Goal: Task Accomplishment & Management: Manage account settings

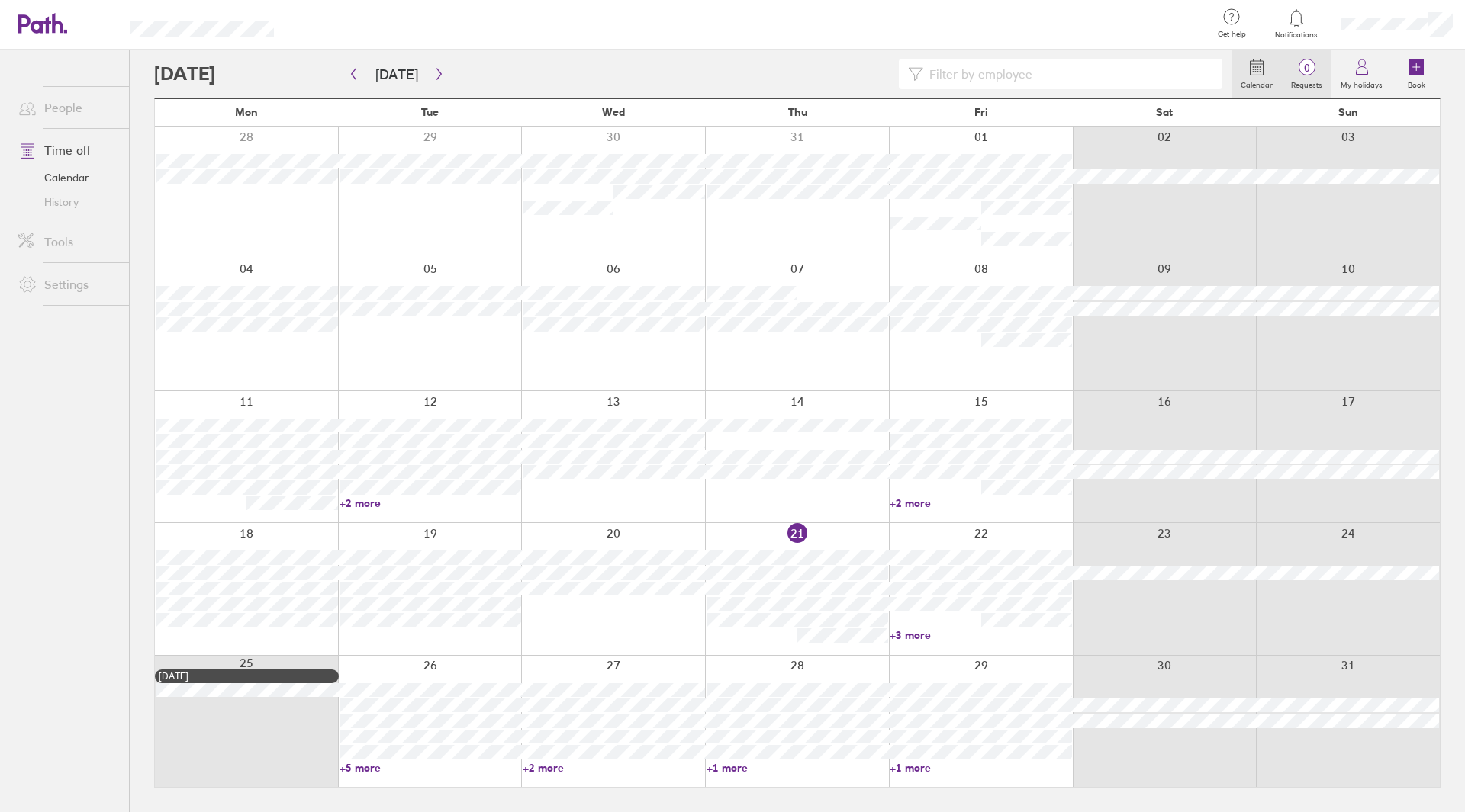
click at [1319, 78] on label "Requests" at bounding box center [1306, 84] width 50 height 14
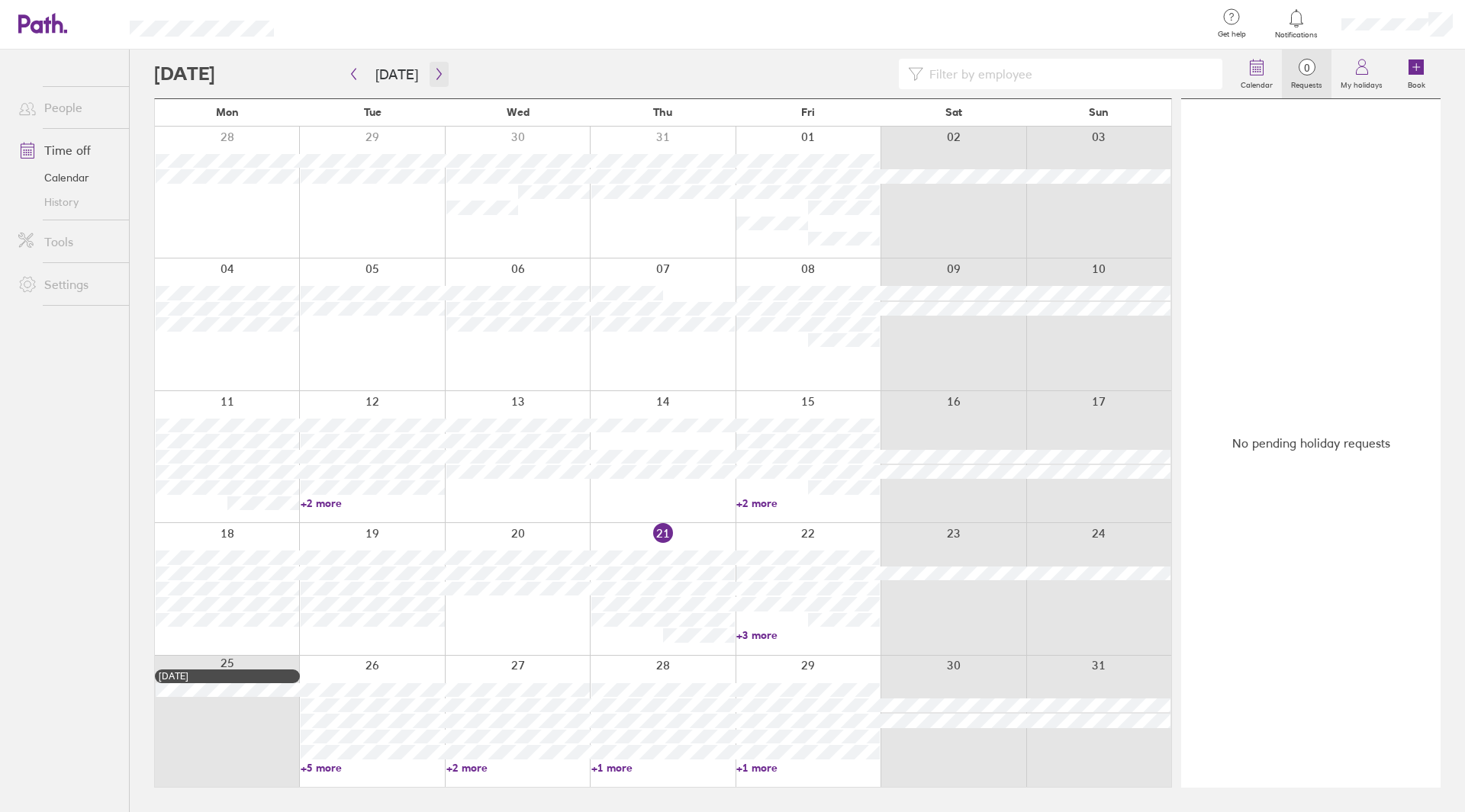
click at [432, 66] on button "button" at bounding box center [439, 74] width 19 height 26
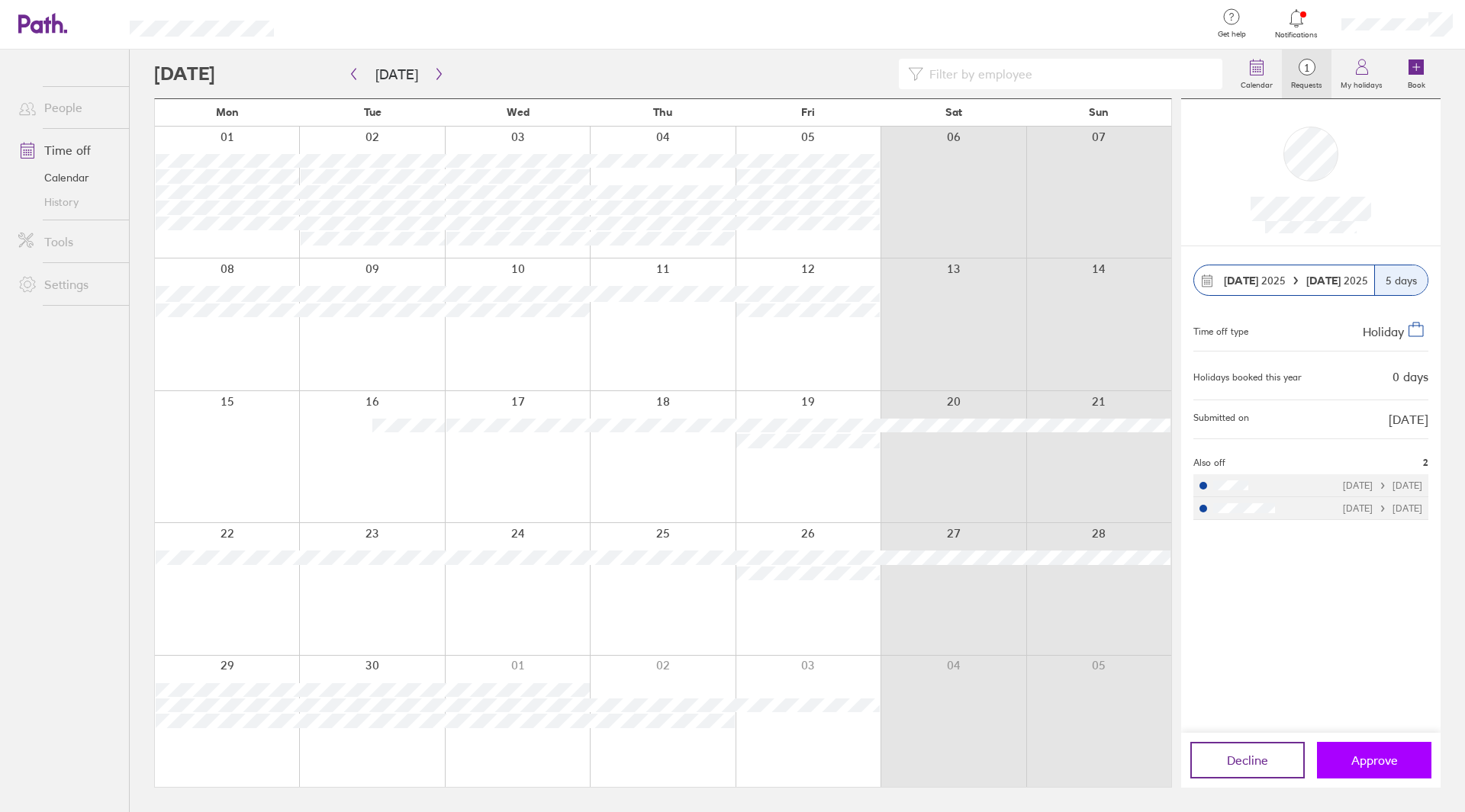
click at [1366, 767] on span "Approve" at bounding box center [1374, 761] width 46 height 14
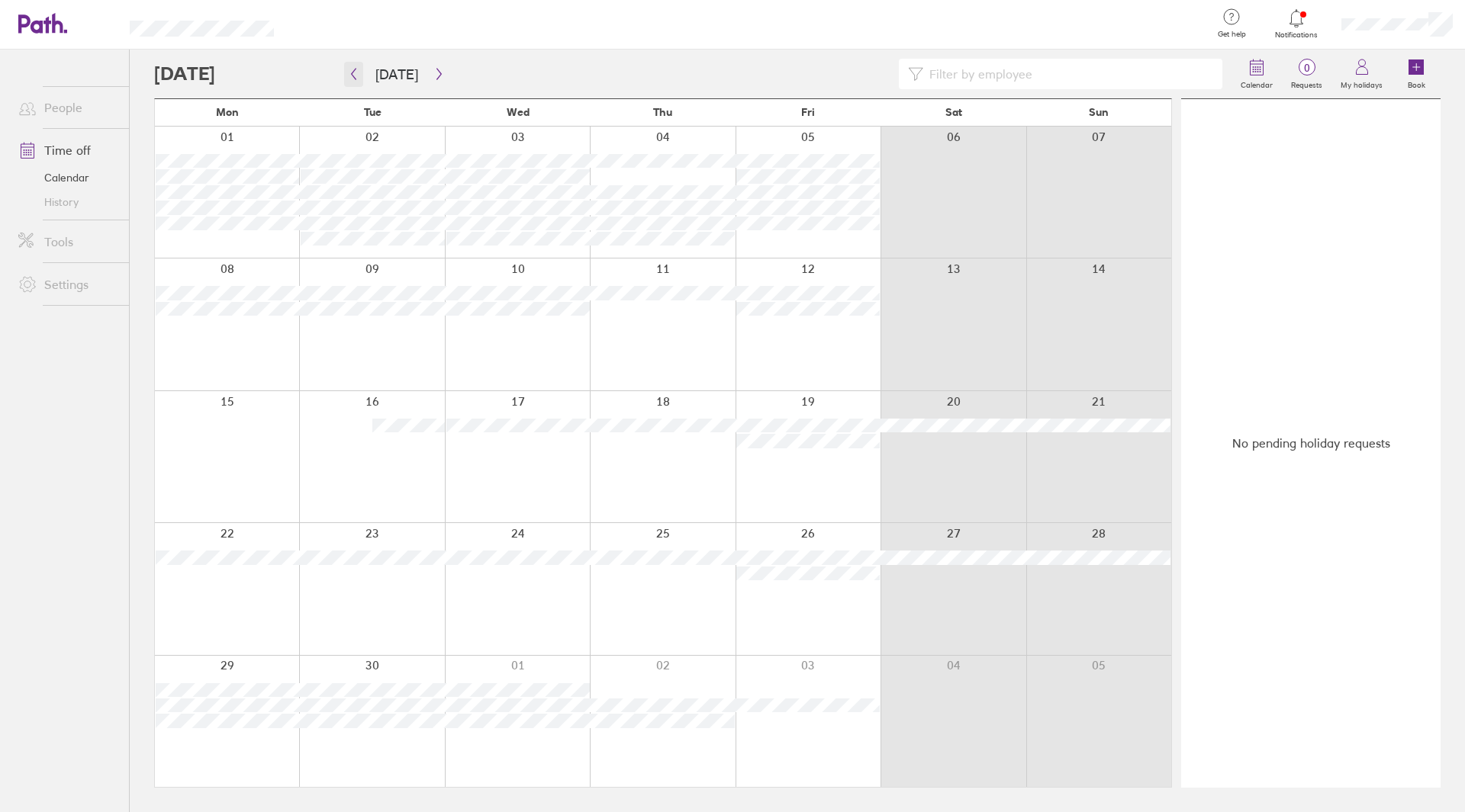
click at [346, 72] on button "button" at bounding box center [353, 74] width 19 height 26
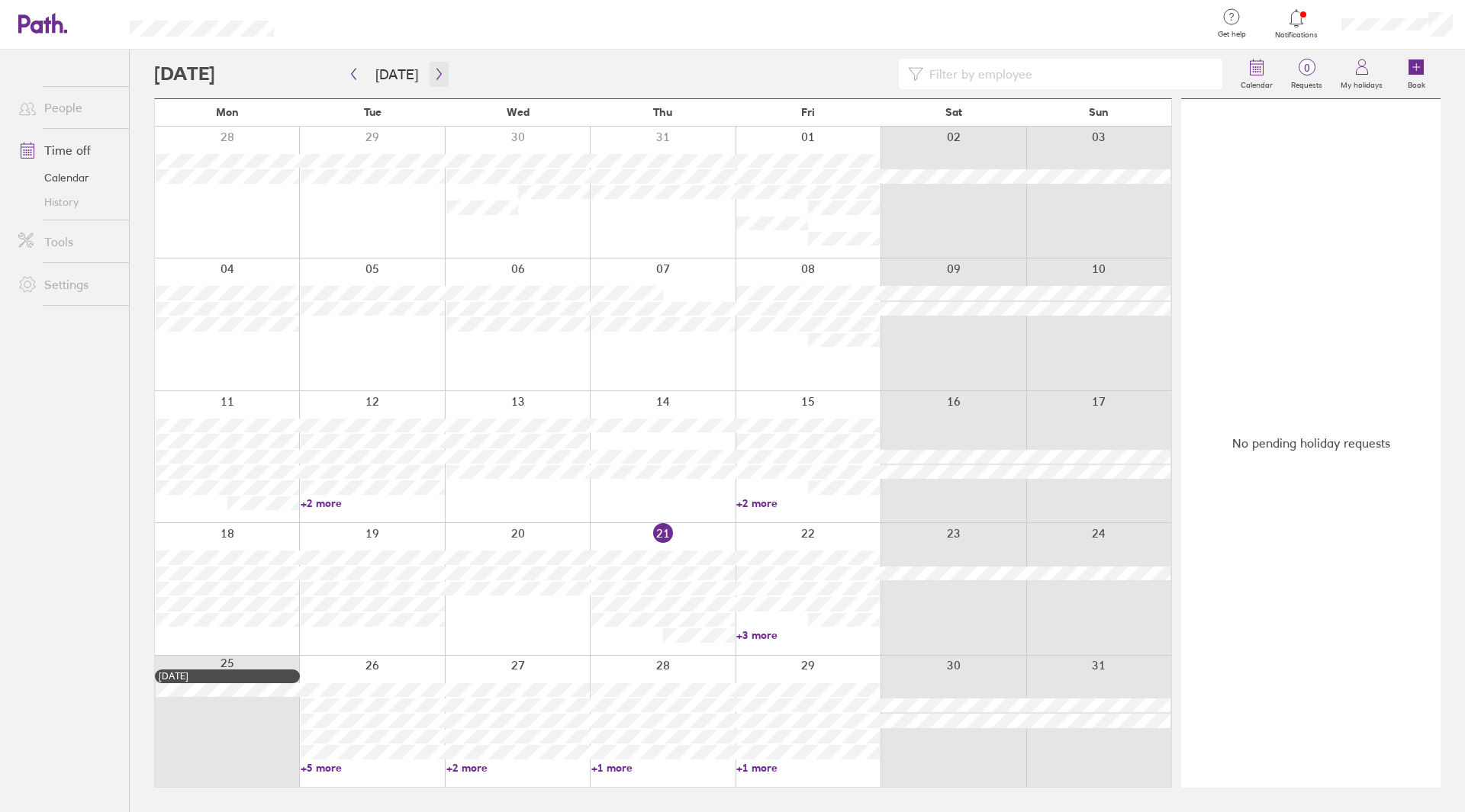
click at [437, 77] on icon "button" at bounding box center [439, 74] width 12 height 12
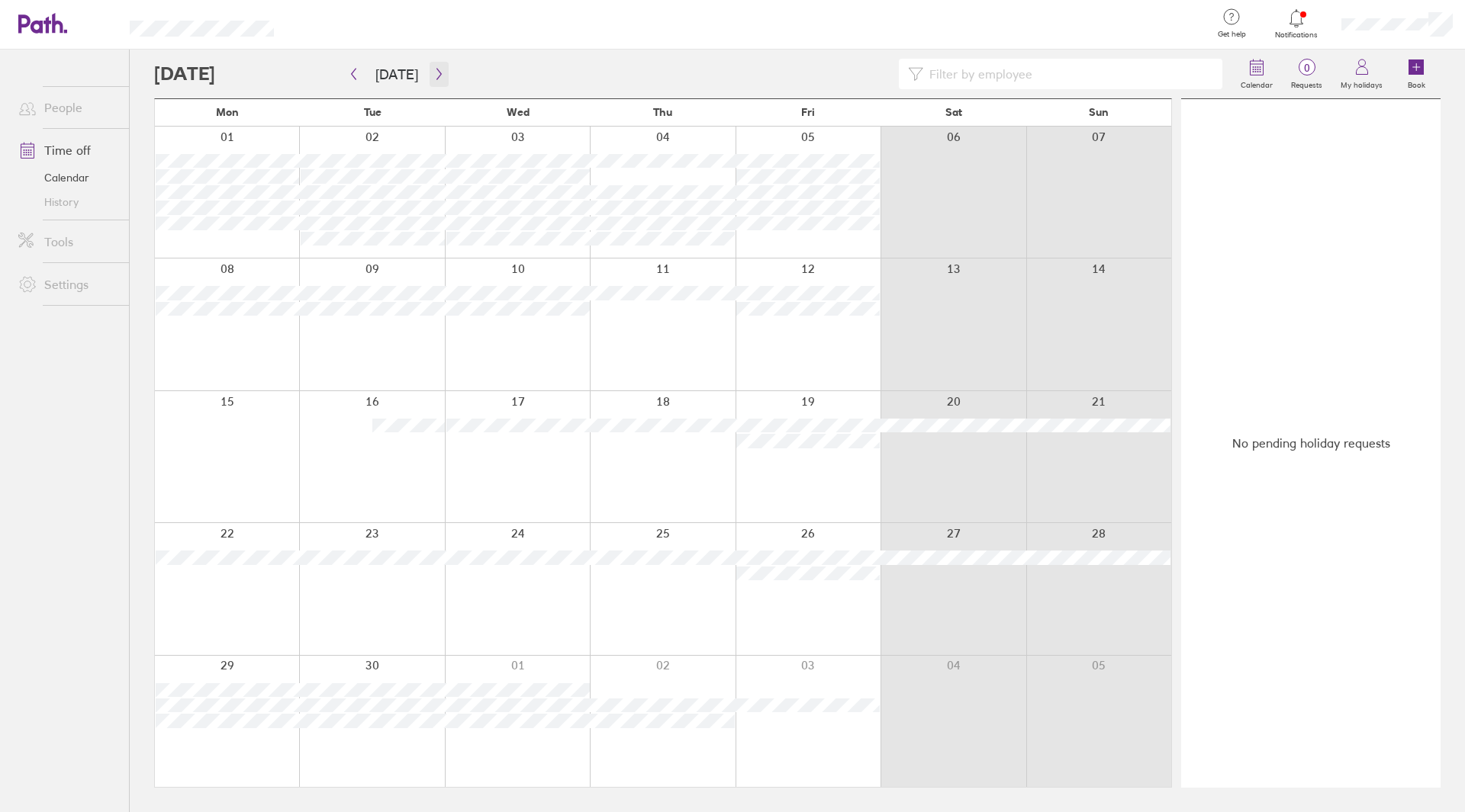
click at [432, 80] on button "button" at bounding box center [439, 74] width 19 height 26
click at [354, 76] on icon "button" at bounding box center [353, 74] width 12 height 12
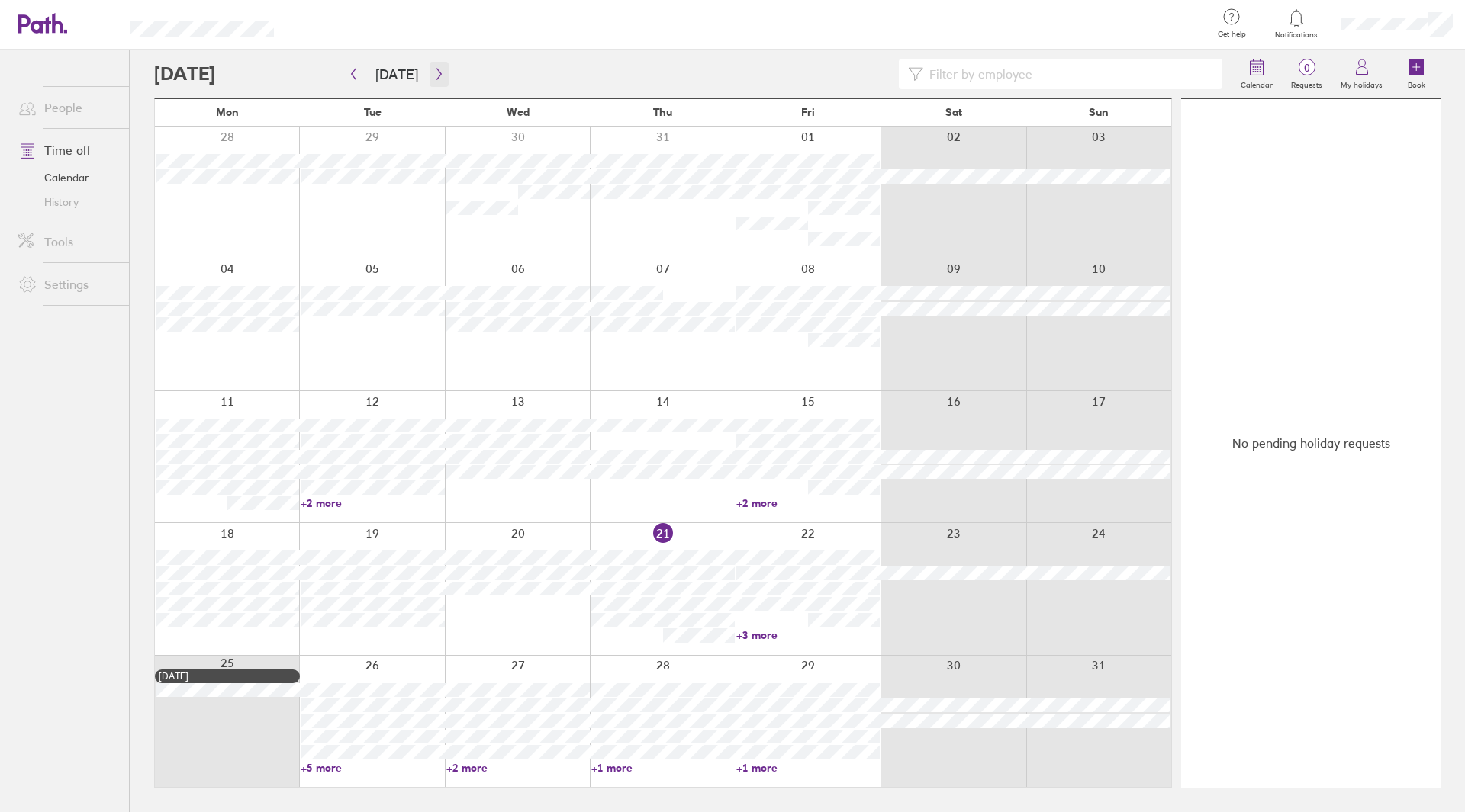
click at [436, 83] on button "button" at bounding box center [439, 74] width 19 height 26
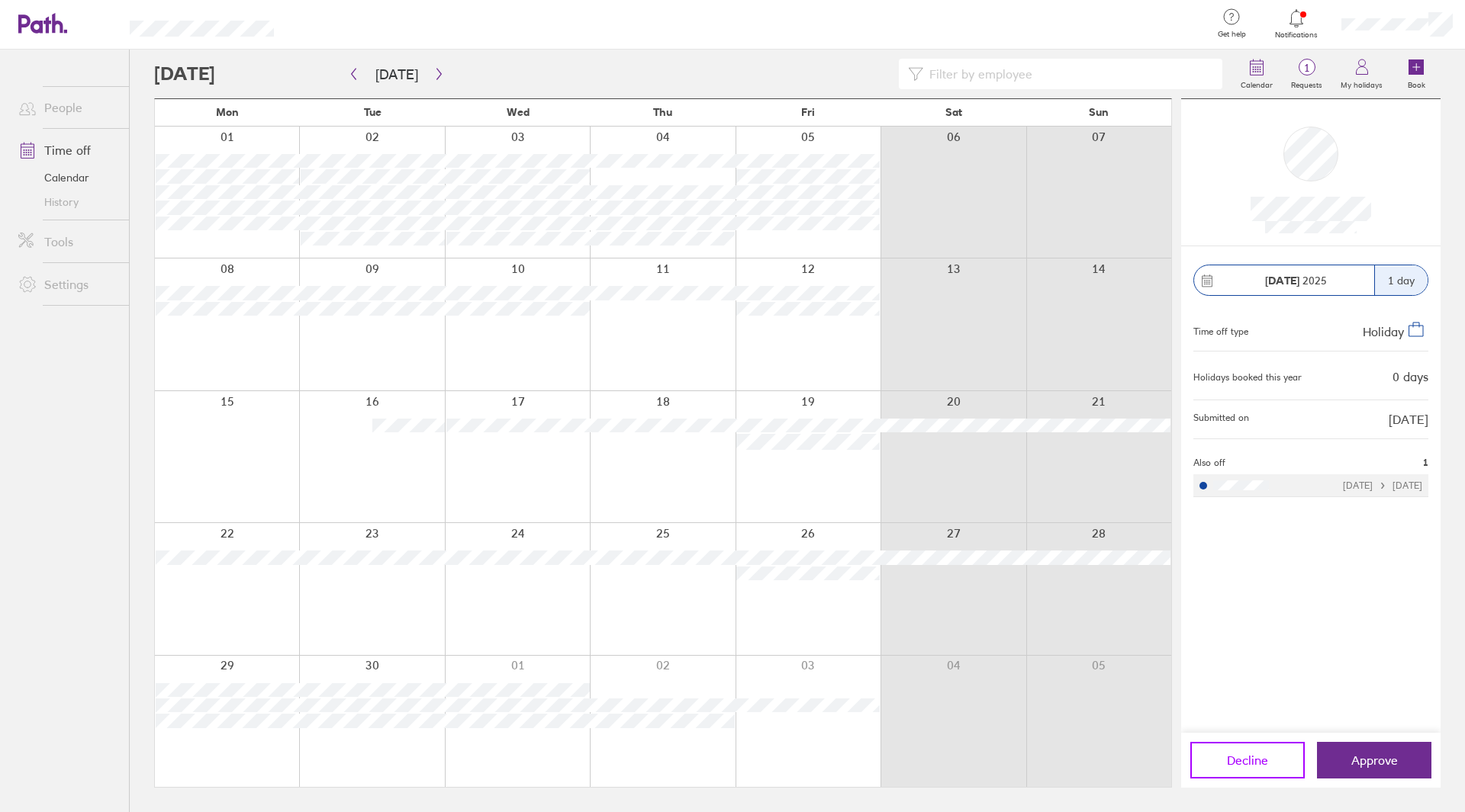
click at [1270, 760] on button "Decline" at bounding box center [1247, 760] width 115 height 36
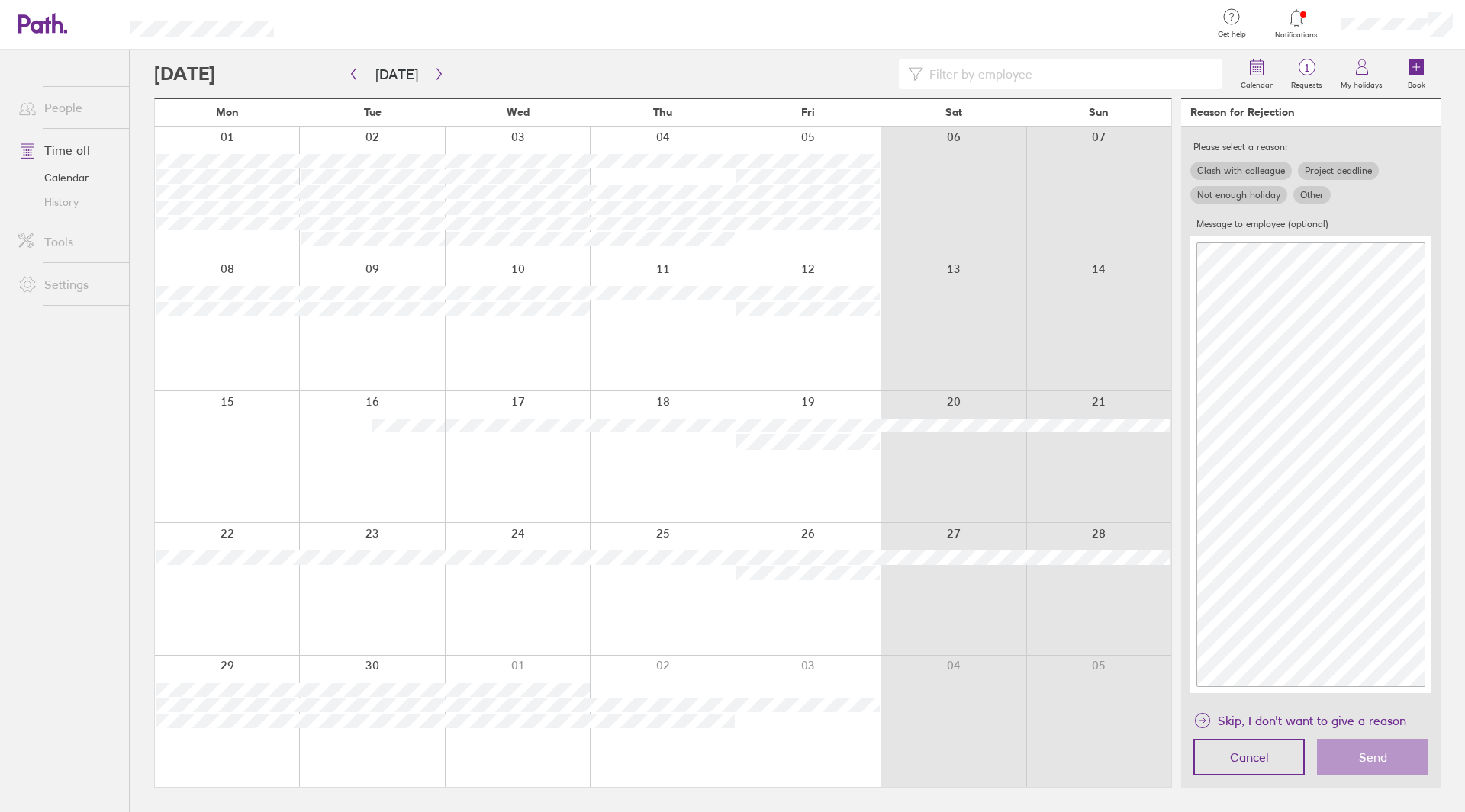
click at [1309, 186] on label "Other" at bounding box center [1312, 195] width 37 height 19
click at [0, 0] on input "Other" at bounding box center [0, 0] width 0 height 0
click at [1378, 760] on span "Send" at bounding box center [1373, 758] width 28 height 14
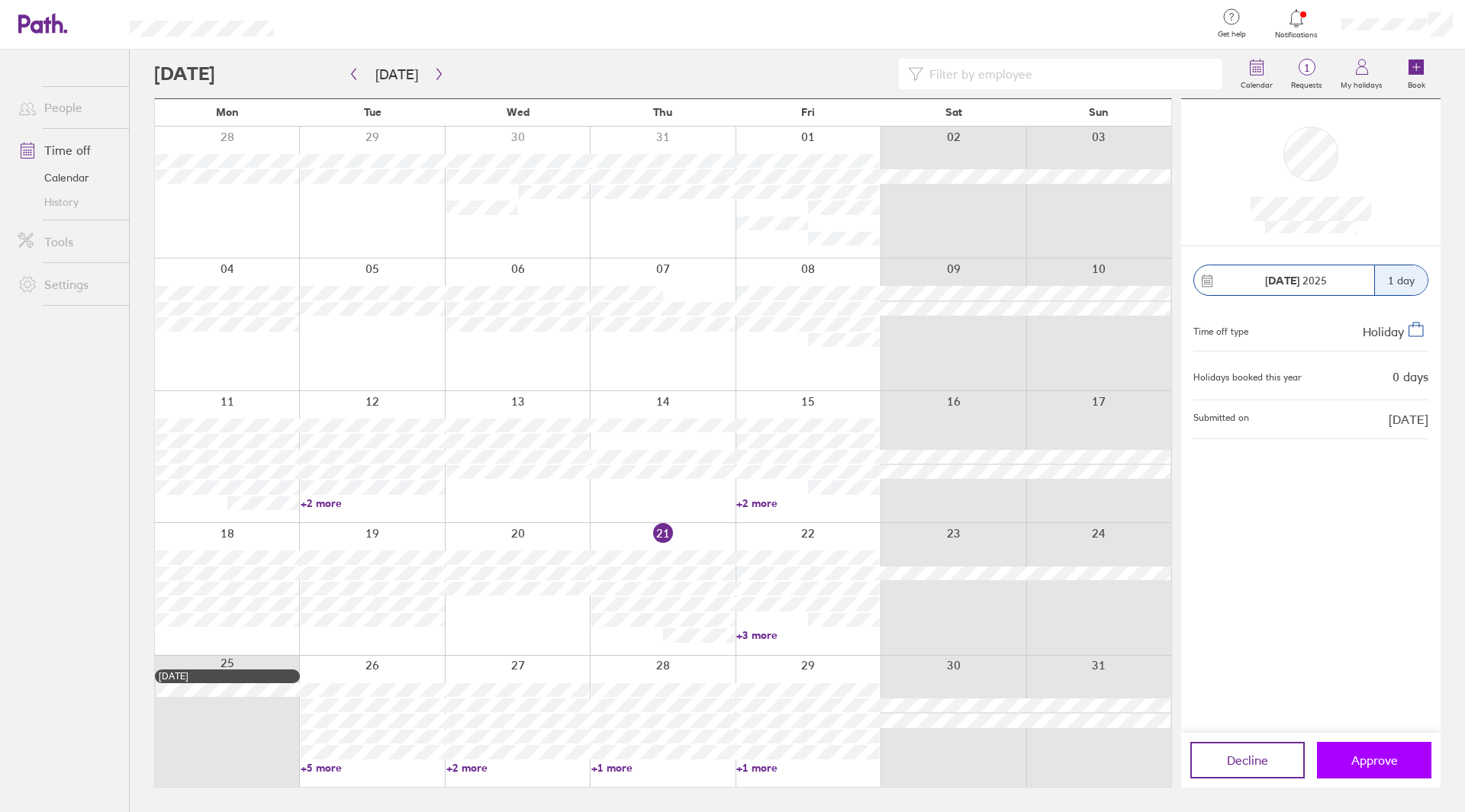
click at [1365, 762] on span "Approve" at bounding box center [1374, 761] width 46 height 14
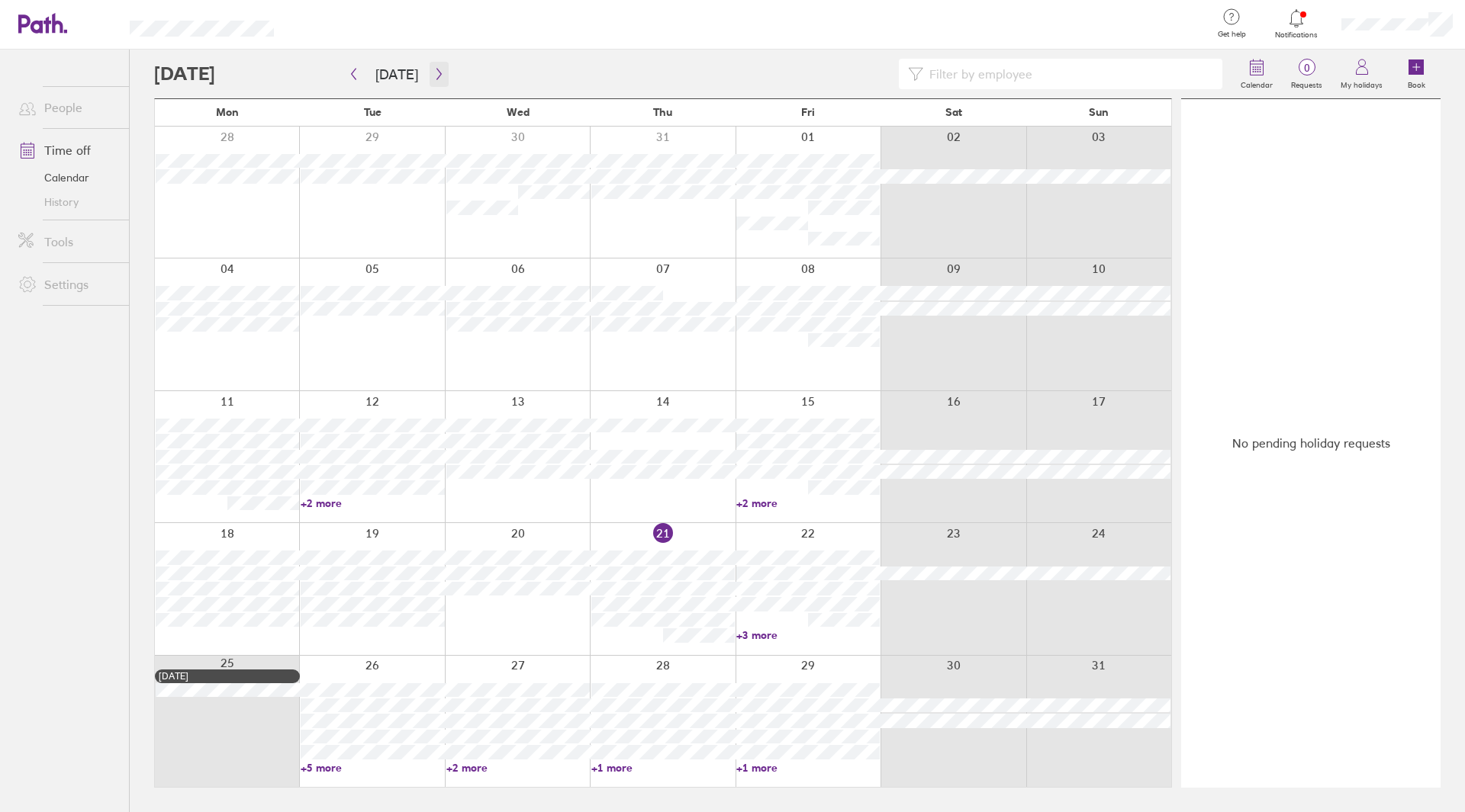
click at [434, 78] on icon "button" at bounding box center [439, 74] width 12 height 12
